Goal: Information Seeking & Learning: Learn about a topic

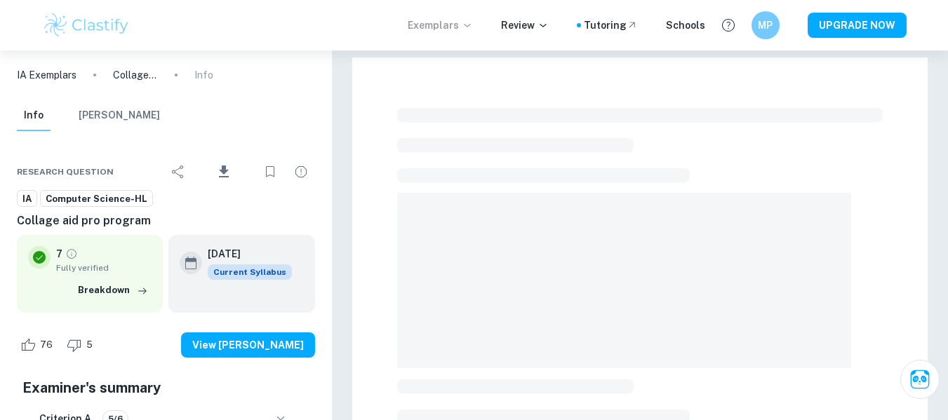
scroll to position [140, 0]
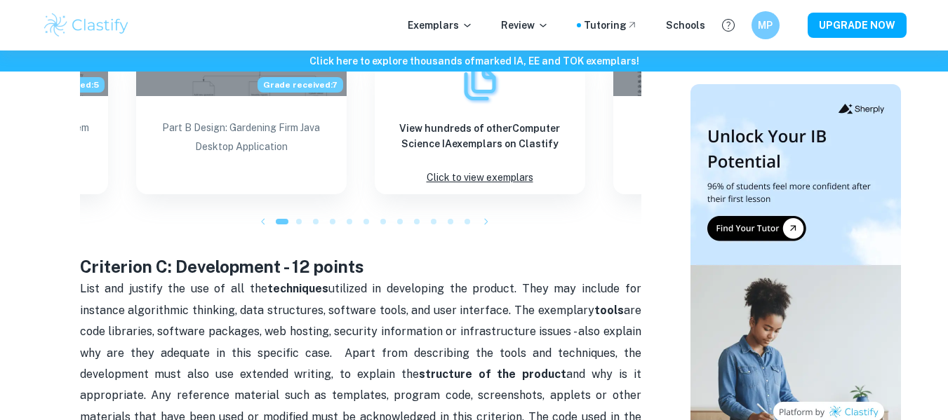
scroll to position [1241, 0]
